Goal: Information Seeking & Learning: Learn about a topic

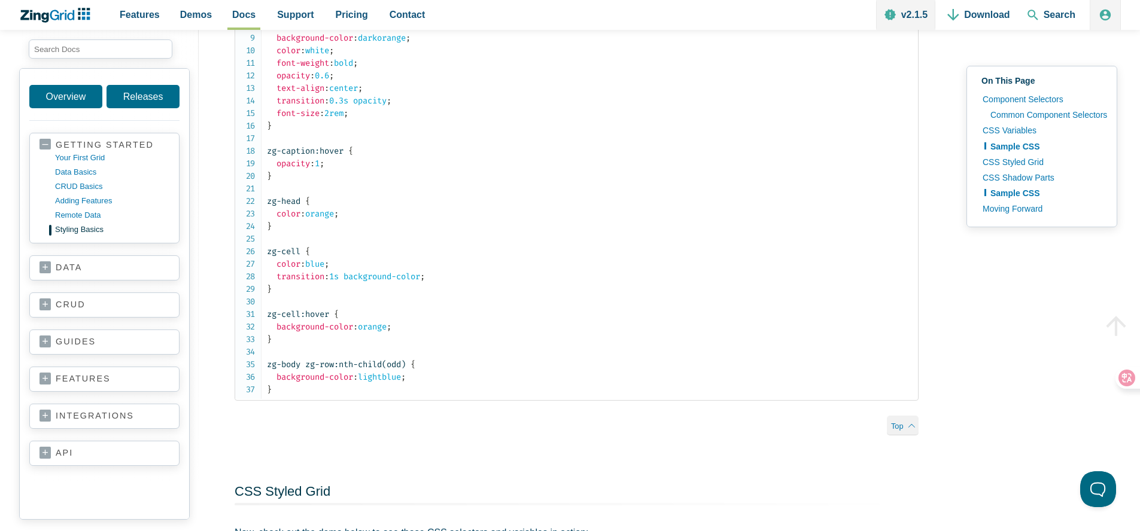
scroll to position [808, 0]
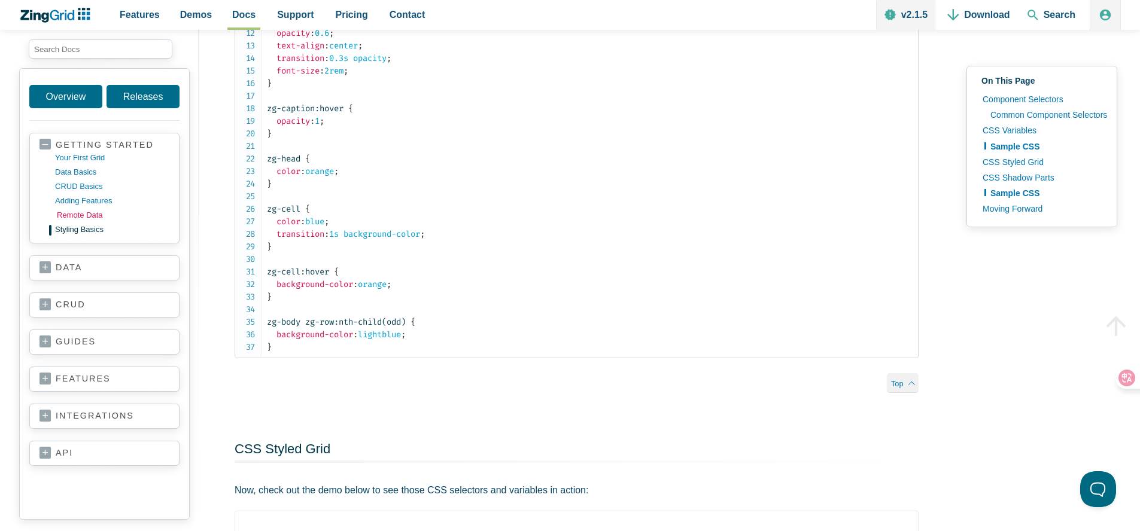
click at [83, 215] on link "remote data" at bounding box center [114, 215] width 114 height 14
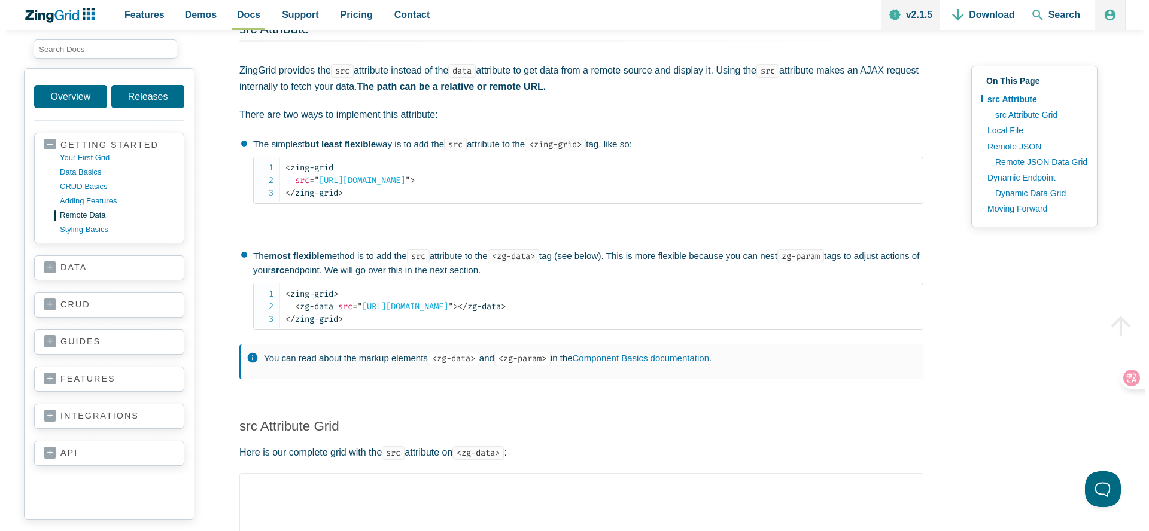
scroll to position [587, 0]
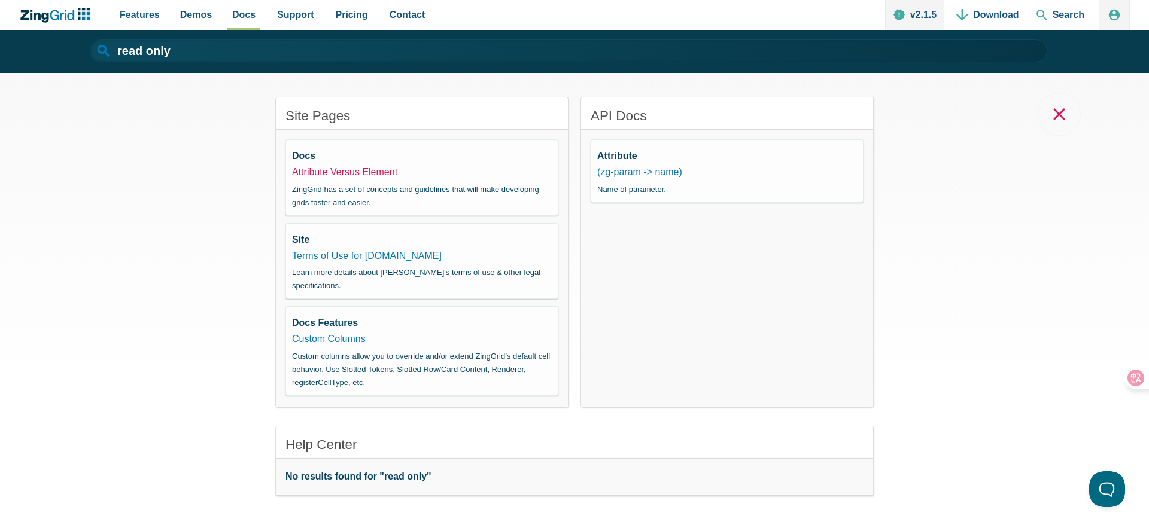
click at [375, 172] on link "Attribute Versus Element" at bounding box center [344, 172] width 105 height 10
type input "Attribute Versus Element"
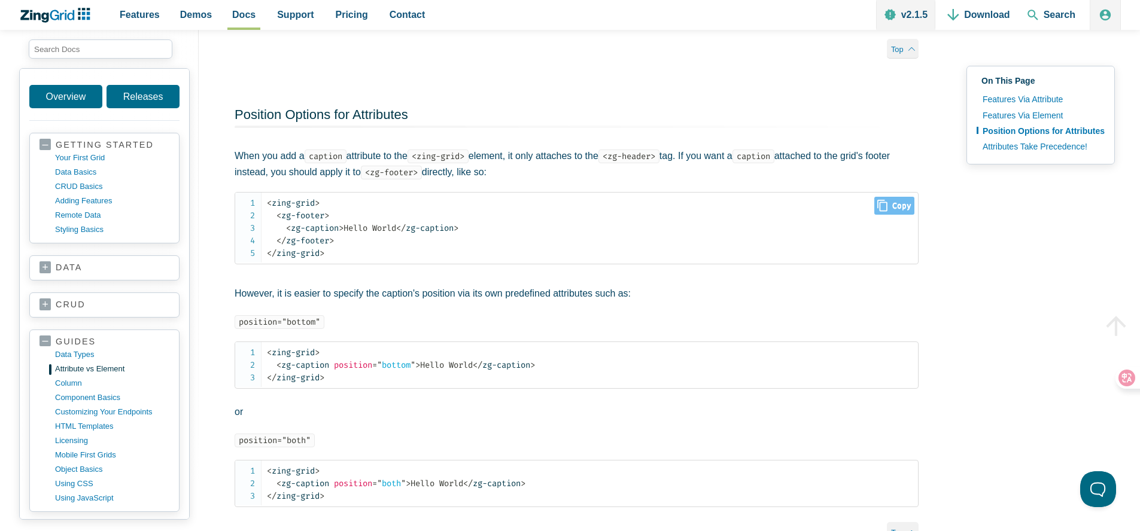
scroll to position [772, 0]
